Goal: Check status: Check status

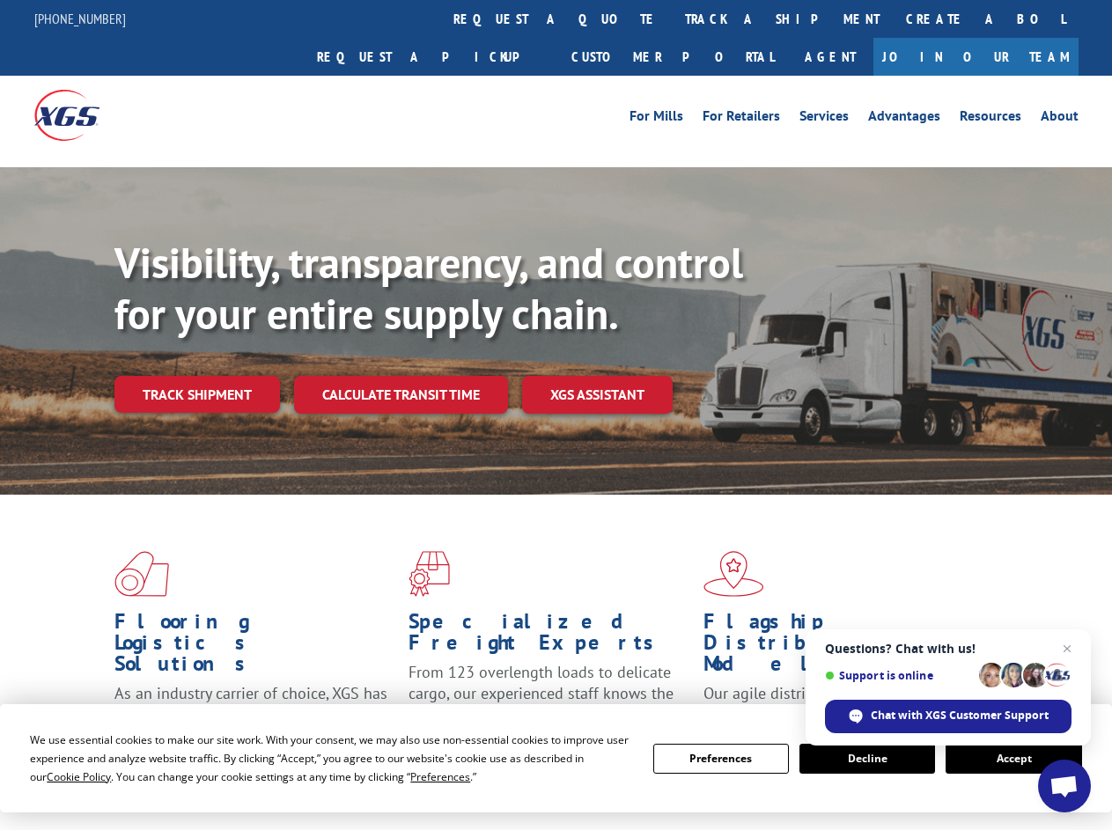
click at [556, 415] on div "Visibility, transparency, and control for your entire supply chain. Track shipm…" at bounding box center [613, 361] width 998 height 246
click at [62, 777] on span "Cookie Policy" at bounding box center [79, 777] width 64 height 15
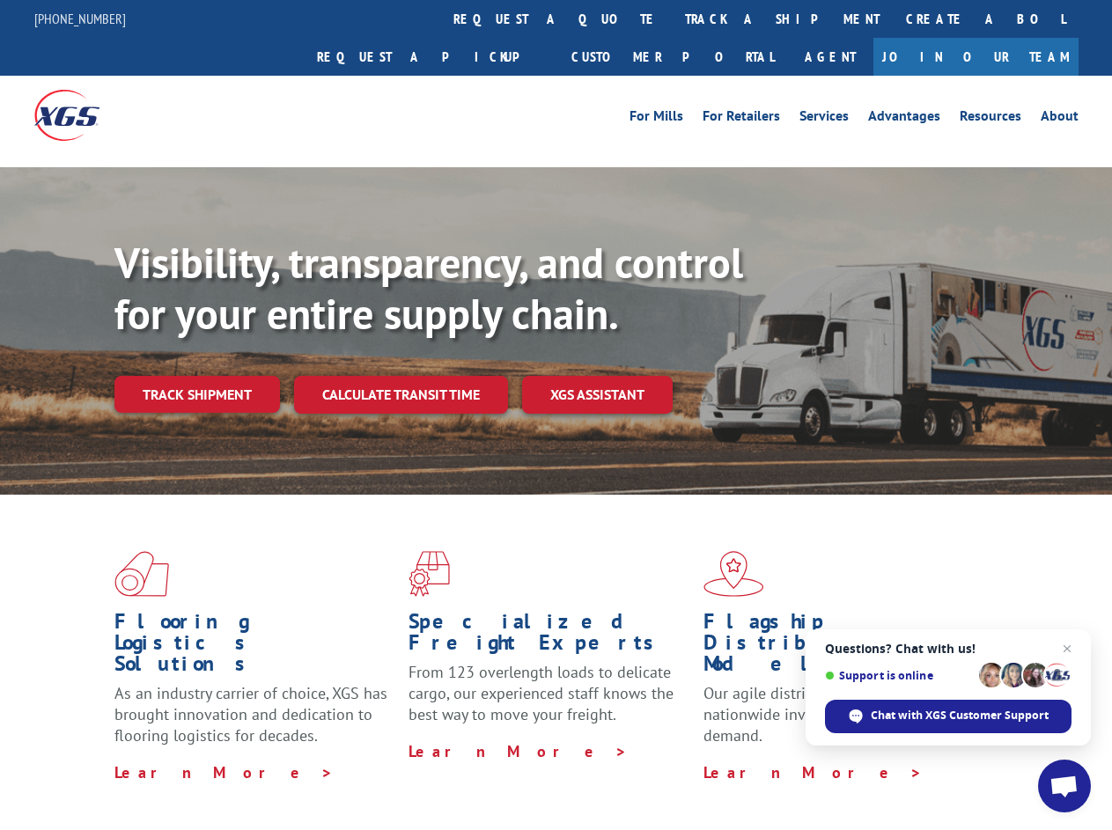
click at [423, 777] on div "Flooring Logistics Solutions As an industry carrier of choice, XGS has brought …" at bounding box center [556, 672] width 1112 height 354
click at [721, 759] on div "Flooring Logistics Solutions As an industry carrier of choice, XGS has brought …" at bounding box center [556, 667] width 1112 height 344
click at [867, 759] on div "Flooring Logistics Solutions As an industry carrier of choice, XGS has brought …" at bounding box center [556, 667] width 1112 height 344
click at [1013, 759] on div "Flooring Logistics Solutions As an industry carrier of choice, XGS has brought …" at bounding box center [556, 667] width 1112 height 344
click at [556, 415] on div "Visibility, transparency, and control for your entire supply chain. Track shipm…" at bounding box center [613, 361] width 998 height 246
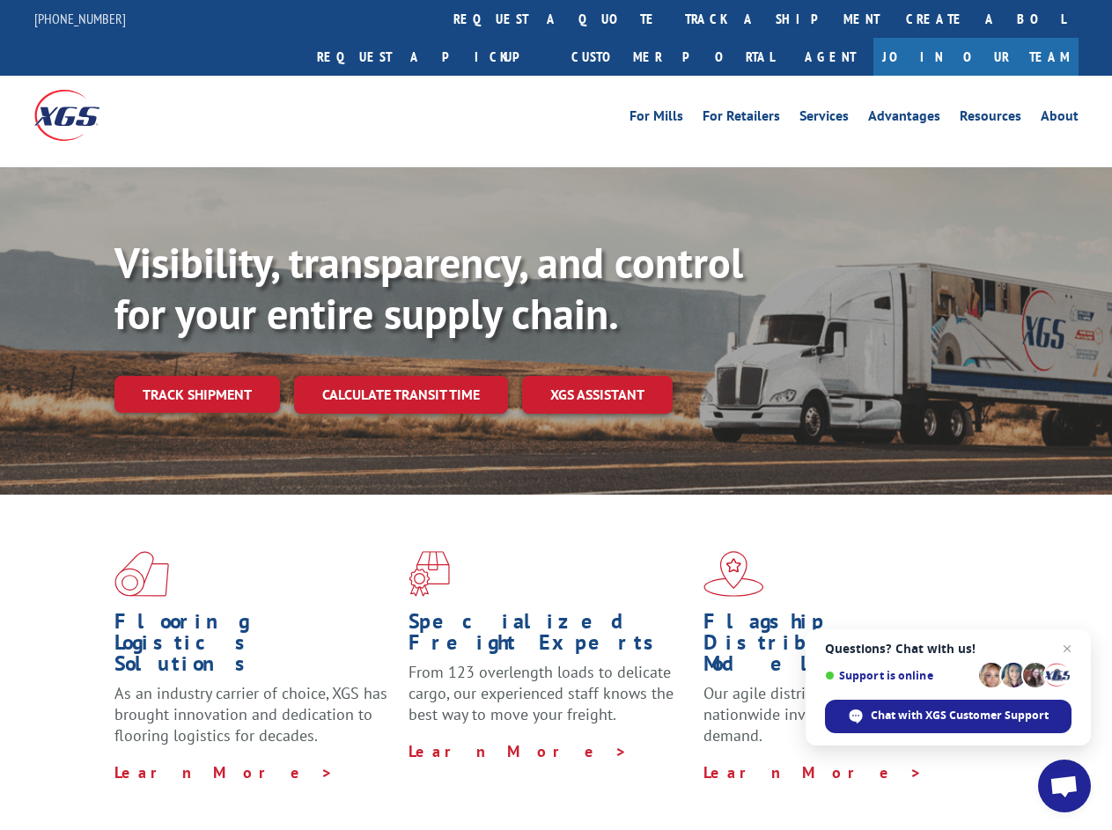
click at [672, 18] on link "track a shipment" at bounding box center [782, 19] width 221 height 38
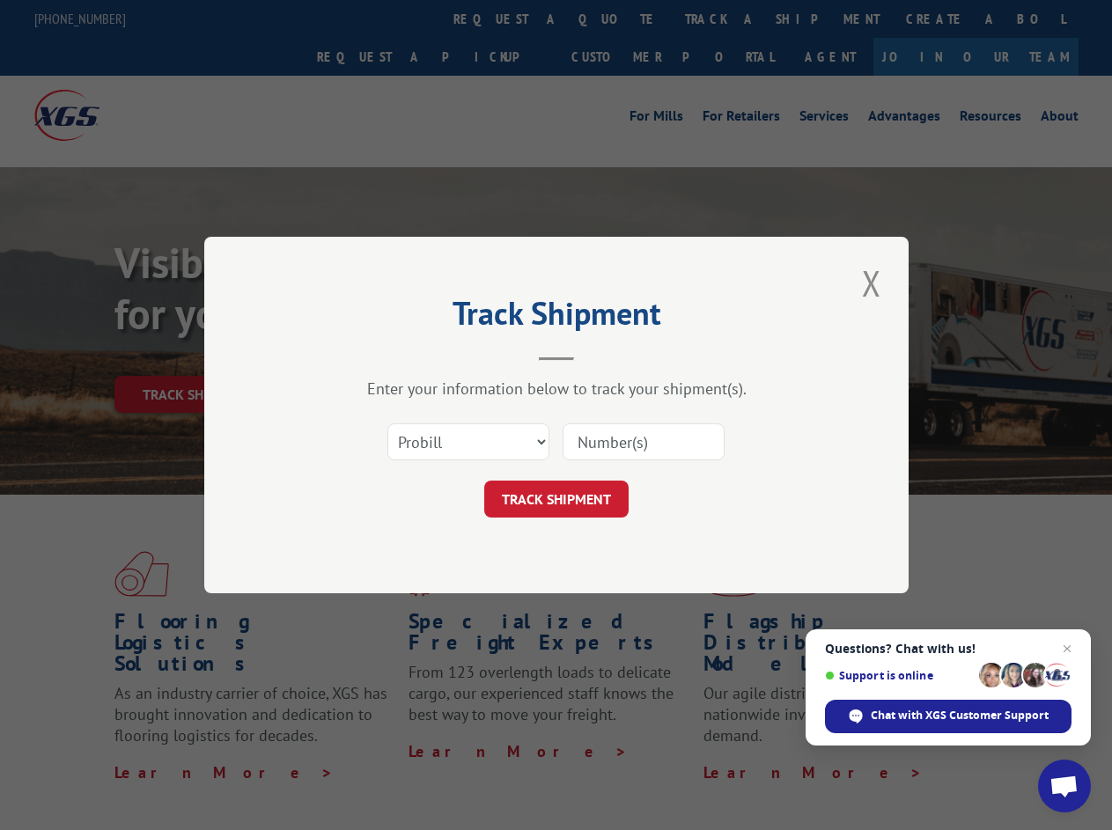
click at [615, 18] on div "Track Shipment Enter your information below to track your shipment(s). Select c…" at bounding box center [556, 415] width 1112 height 830
click at [725, 18] on div "Track Shipment Enter your information below to track your shipment(s). Select c…" at bounding box center [556, 415] width 1112 height 830
